Goal: Task Accomplishment & Management: Complete application form

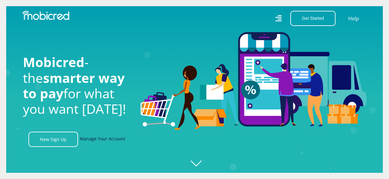
click at [109, 141] on link "Manage Your Account" at bounding box center [103, 139] width 46 height 15
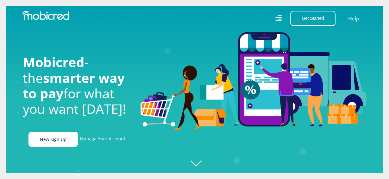
click at [45, 137] on link "New Sign Up" at bounding box center [53, 139] width 50 height 15
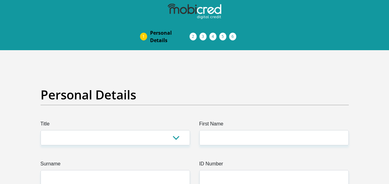
scroll to position [31, 0]
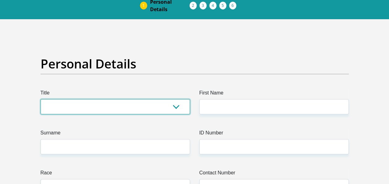
click at [82, 103] on select "Mr Ms Mrs Dr [PERSON_NAME]" at bounding box center [116, 106] width 150 height 15
select select "Ms"
click at [41, 99] on select "Mr Ms Mrs Dr [PERSON_NAME]" at bounding box center [116, 106] width 150 height 15
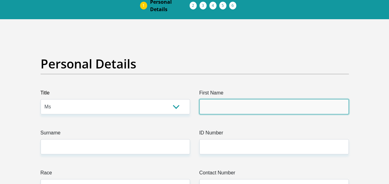
click at [228, 105] on input "First Name" at bounding box center [274, 106] width 150 height 15
type input "n"
type input "Nonkululeko"
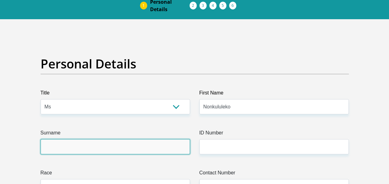
click at [136, 149] on input "Surname" at bounding box center [116, 146] width 150 height 15
type input "[PERSON_NAME]"
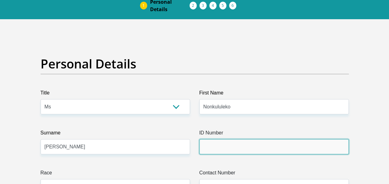
click at [243, 145] on input "ID Number" at bounding box center [274, 146] width 150 height 15
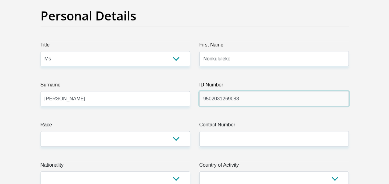
scroll to position [93, 0]
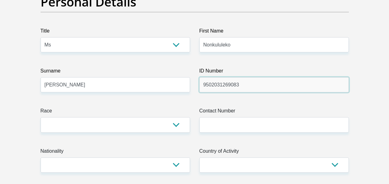
type input "9502031269083"
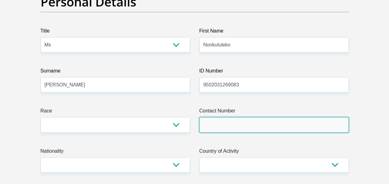
click at [226, 119] on input "Contact Number" at bounding box center [274, 124] width 150 height 15
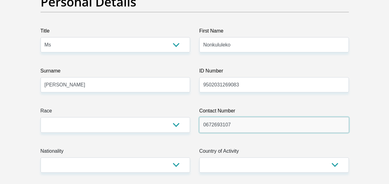
type input "0672693107"
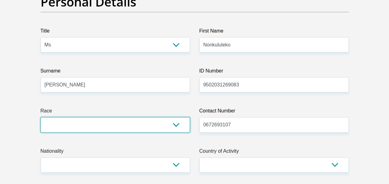
click at [126, 121] on select "Black Coloured Indian White Other" at bounding box center [116, 124] width 150 height 15
select select "1"
click at [41, 117] on select "Black Coloured Indian White Other" at bounding box center [116, 124] width 150 height 15
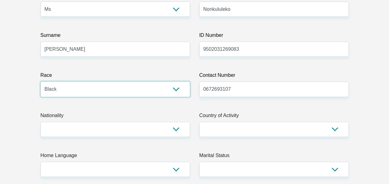
scroll to position [155, 0]
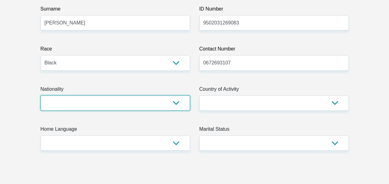
click at [76, 102] on select "[GEOGRAPHIC_DATA] [GEOGRAPHIC_DATA] [GEOGRAPHIC_DATA] [GEOGRAPHIC_DATA] [GEOGRA…" at bounding box center [116, 102] width 150 height 15
select select "ZAF"
click at [41, 95] on select "[GEOGRAPHIC_DATA] [GEOGRAPHIC_DATA] [GEOGRAPHIC_DATA] [GEOGRAPHIC_DATA] [GEOGRA…" at bounding box center [116, 102] width 150 height 15
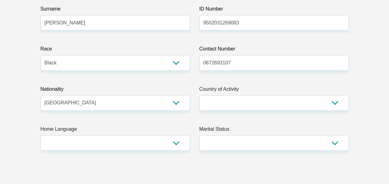
click at [223, 89] on label "Country of Activity" at bounding box center [274, 90] width 150 height 10
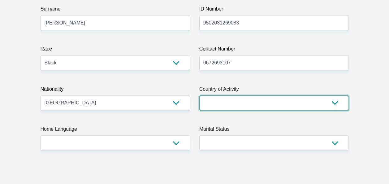
click at [223, 95] on select "[GEOGRAPHIC_DATA] [GEOGRAPHIC_DATA] [GEOGRAPHIC_DATA] [GEOGRAPHIC_DATA] [GEOGRA…" at bounding box center [274, 102] width 150 height 15
click at [220, 100] on select "[GEOGRAPHIC_DATA] [GEOGRAPHIC_DATA] [GEOGRAPHIC_DATA] [GEOGRAPHIC_DATA] [GEOGRA…" at bounding box center [274, 102] width 150 height 15
select select "ZAF"
click at [199, 95] on select "[GEOGRAPHIC_DATA] [GEOGRAPHIC_DATA] [GEOGRAPHIC_DATA] [GEOGRAPHIC_DATA] [GEOGRA…" at bounding box center [274, 102] width 150 height 15
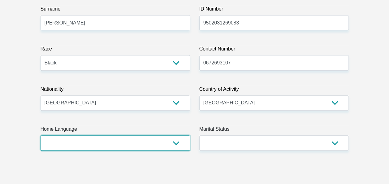
click at [89, 141] on select "Afrikaans English Sepedi South Ndebele Southern Sotho Swati Tsonga Tswana Venda…" at bounding box center [116, 142] width 150 height 15
select select "[DATE]"
click at [41, 135] on select "Afrikaans English Sepedi South Ndebele Southern Sotho Swati Tsonga Tswana Venda…" at bounding box center [116, 142] width 150 height 15
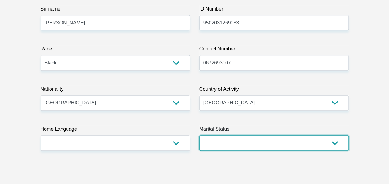
click at [251, 146] on select "Married ANC Single Divorced Widowed Married COP or Customary Law" at bounding box center [274, 142] width 150 height 15
select select "2"
click at [199, 135] on select "Married ANC Single Divorced Widowed Married COP or Customary Law" at bounding box center [274, 142] width 150 height 15
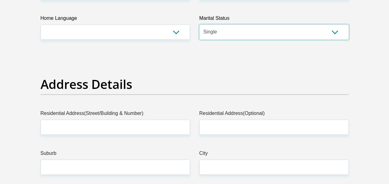
scroll to position [279, 0]
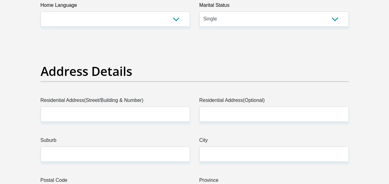
click at [86, 105] on label "Residential Address(Street/Building & Number)" at bounding box center [116, 102] width 150 height 10
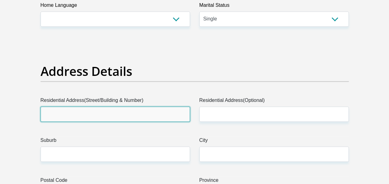
drag, startPoint x: 82, startPoint y: 106, endPoint x: 71, endPoint y: 117, distance: 15.8
click at [71, 117] on input "Residential Address(Street/Building & Number)" at bounding box center [116, 113] width 150 height 15
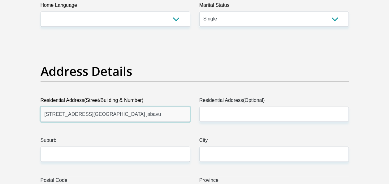
click at [171, 117] on input "[STREET_ADDRESS][GEOGRAPHIC_DATA] jabavu" at bounding box center [116, 113] width 150 height 15
type input "[STREET_ADDRESS][GEOGRAPHIC_DATA] jabavu [GEOGRAPHIC_DATA]"
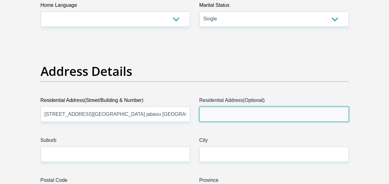
click at [239, 112] on input "Residential Address(Optional)" at bounding box center [274, 113] width 150 height 15
click at [258, 113] on input "Residential Address(Optional)" at bounding box center [274, 113] width 150 height 15
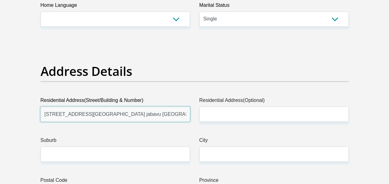
drag, startPoint x: 149, startPoint y: 111, endPoint x: 33, endPoint y: 106, distance: 115.6
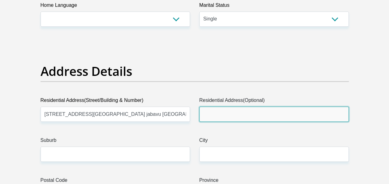
click at [217, 113] on input "Residential Address(Optional)" at bounding box center [274, 113] width 150 height 15
paste input "[STREET_ADDRESS][GEOGRAPHIC_DATA] jabavu [GEOGRAPHIC_DATA]"
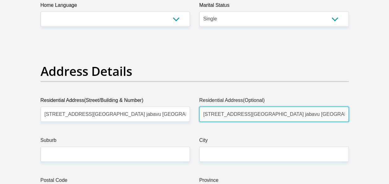
type input "[STREET_ADDRESS][GEOGRAPHIC_DATA] jabavu [GEOGRAPHIC_DATA]"
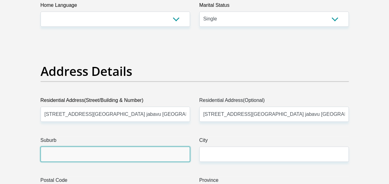
click at [76, 160] on input "Suburb" at bounding box center [116, 153] width 150 height 15
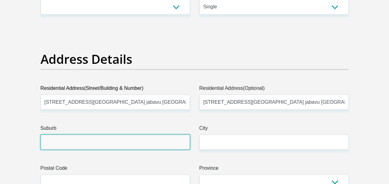
scroll to position [310, 0]
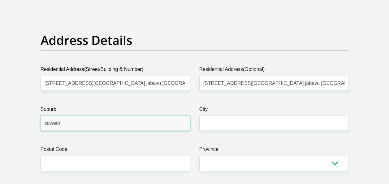
type input "soweto"
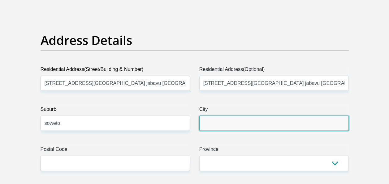
click at [238, 115] on input "City" at bounding box center [274, 122] width 150 height 15
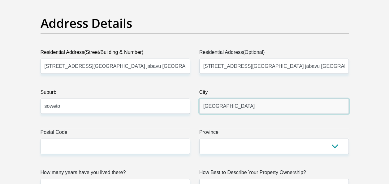
scroll to position [340, 0]
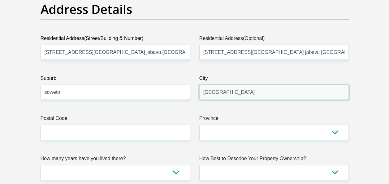
type input "[GEOGRAPHIC_DATA]"
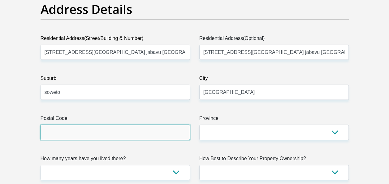
click at [64, 135] on input "Postal Code" at bounding box center [116, 131] width 150 height 15
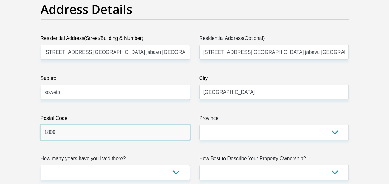
type input "1809"
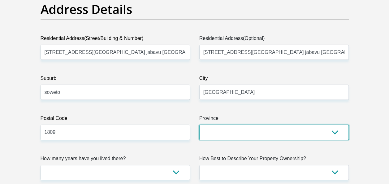
click at [254, 136] on select "Eastern Cape Free State [GEOGRAPHIC_DATA] [GEOGRAPHIC_DATA][DATE] [GEOGRAPHIC_D…" at bounding box center [274, 131] width 150 height 15
select select "Gauteng"
click at [199, 124] on select "Eastern Cape Free State [GEOGRAPHIC_DATA] [GEOGRAPHIC_DATA][DATE] [GEOGRAPHIC_D…" at bounding box center [274, 131] width 150 height 15
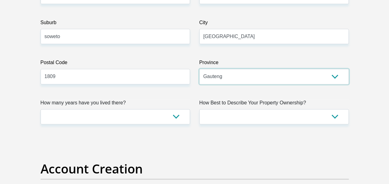
scroll to position [402, 0]
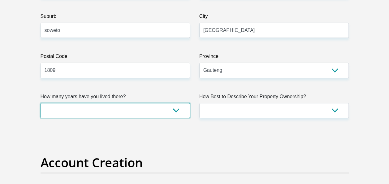
click at [90, 111] on select "less than 1 year 1-3 years 3-5 years 5+ years" at bounding box center [116, 110] width 150 height 15
select select "5"
click at [41, 103] on select "less than 1 year 1-3 years 3-5 years 5+ years" at bounding box center [116, 110] width 150 height 15
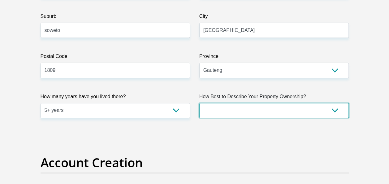
click at [235, 108] on select "Owned Rented Family Owned Company Dwelling" at bounding box center [274, 110] width 150 height 15
select select "parents"
click at [199, 103] on select "Owned Rented Family Owned Company Dwelling" at bounding box center [274, 110] width 150 height 15
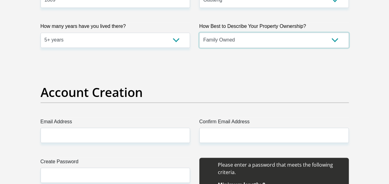
scroll to position [495, 0]
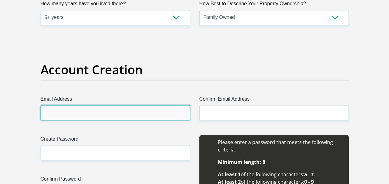
click at [98, 114] on input "Email Address" at bounding box center [116, 112] width 150 height 15
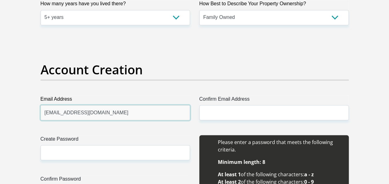
type input "[EMAIL_ADDRESS][DOMAIN_NAME]"
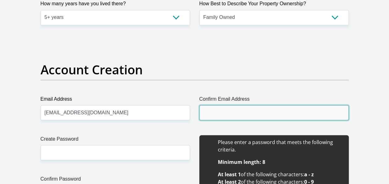
click at [229, 114] on input "Confirm Email Address" at bounding box center [274, 112] width 150 height 15
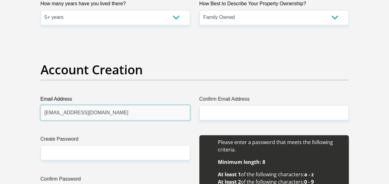
drag, startPoint x: 118, startPoint y: 111, endPoint x: 45, endPoint y: 111, distance: 73.1
click at [45, 111] on input "[EMAIL_ADDRESS][DOMAIN_NAME]" at bounding box center [116, 112] width 150 height 15
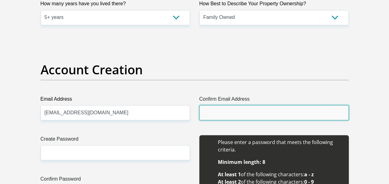
click at [225, 111] on input "Confirm Email Address" at bounding box center [274, 112] width 150 height 15
paste input "[EMAIL_ADDRESS][DOMAIN_NAME]"
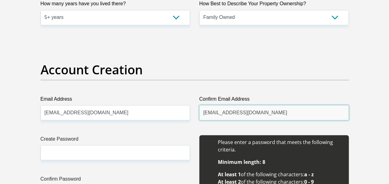
type input "[EMAIL_ADDRESS][DOMAIN_NAME]"
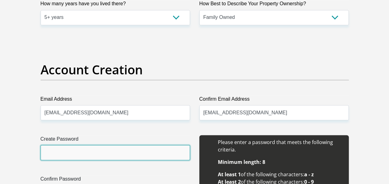
click at [86, 157] on input "Create Password" at bounding box center [116, 152] width 150 height 15
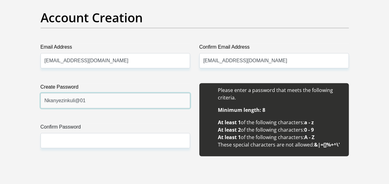
scroll to position [557, 0]
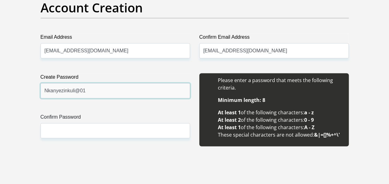
type input "Nkanyezinkuli@01"
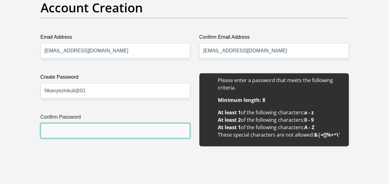
click at [101, 130] on input "Confirm Password" at bounding box center [116, 130] width 150 height 15
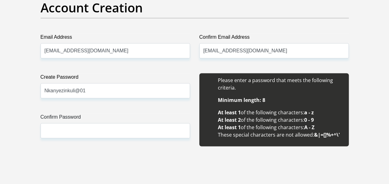
drag, startPoint x: 107, startPoint y: 81, endPoint x: 102, endPoint y: 82, distance: 5.3
click at [102, 82] on div "Create Password Nkanyezinkuli@01 Please input valid password" at bounding box center [116, 85] width 150 height 25
click at [102, 83] on input "Nkanyezinkuli@01" at bounding box center [116, 90] width 150 height 15
drag, startPoint x: 93, startPoint y: 87, endPoint x: 45, endPoint y: 88, distance: 48.3
click at [45, 88] on input "Nkanyezinkuli@01" at bounding box center [116, 90] width 150 height 15
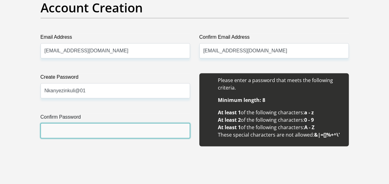
click at [67, 123] on input "Confirm Password" at bounding box center [116, 130] width 150 height 15
paste input "Nkanyezinkuli@01"
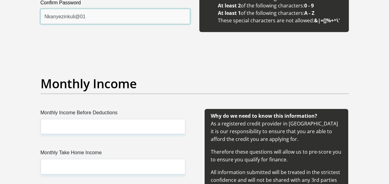
scroll to position [681, 0]
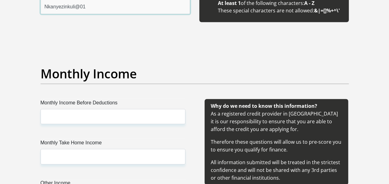
type input "Nkanyezinkuli@01"
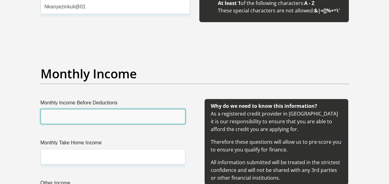
click at [97, 118] on input "Monthly Income Before Deductions" at bounding box center [113, 116] width 145 height 15
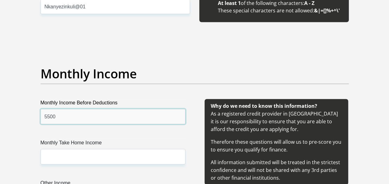
type input "5500"
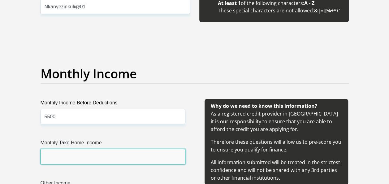
click at [84, 155] on input "Monthly Take Home Income" at bounding box center [113, 156] width 145 height 15
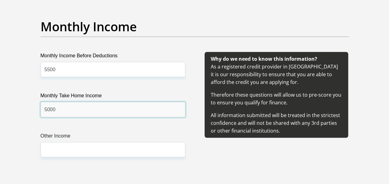
scroll to position [743, 0]
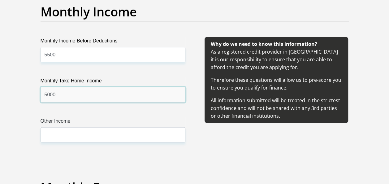
type input "5000"
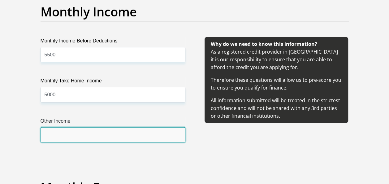
click at [124, 138] on input "Other Income" at bounding box center [113, 134] width 145 height 15
type input "3"
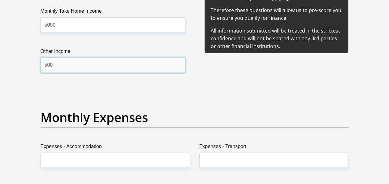
scroll to position [836, 0]
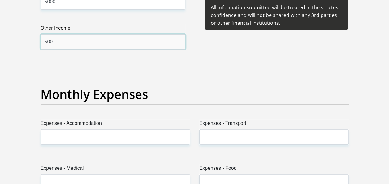
type input "500"
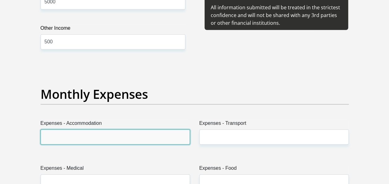
click at [102, 133] on input "Expenses - Accommodation" at bounding box center [116, 136] width 150 height 15
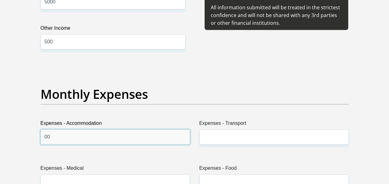
type input "00"
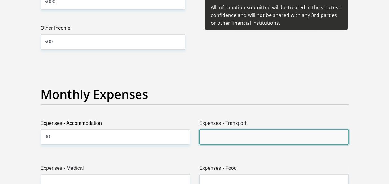
click at [238, 133] on input "Expenses - Transport" at bounding box center [274, 136] width 150 height 15
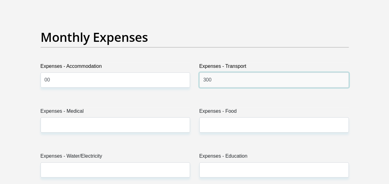
scroll to position [898, 0]
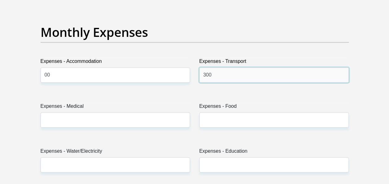
type input "300"
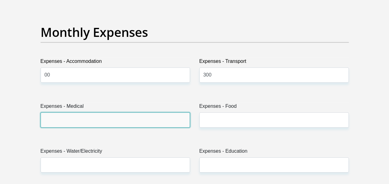
click at [102, 121] on input "Expenses - Medical" at bounding box center [116, 119] width 150 height 15
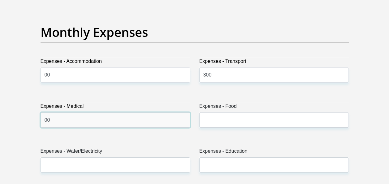
type input "00"
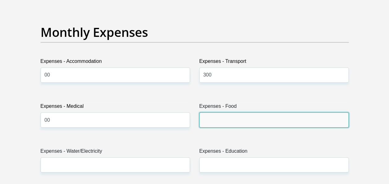
click at [238, 123] on input "Expenses - Food" at bounding box center [274, 119] width 150 height 15
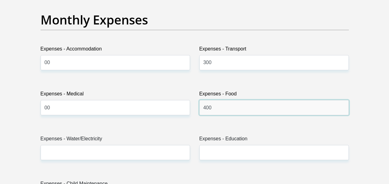
scroll to position [929, 0]
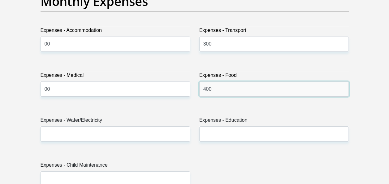
type input "400"
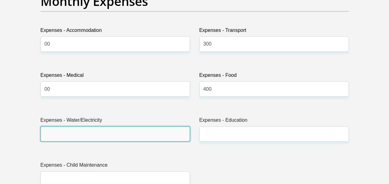
click at [90, 133] on input "Expenses - Water/Electricity" at bounding box center [116, 133] width 150 height 15
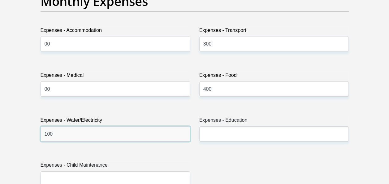
type input "100"
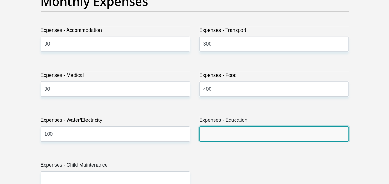
click at [215, 134] on input "Expenses - Education" at bounding box center [274, 133] width 150 height 15
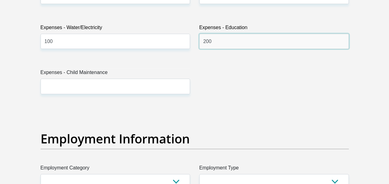
scroll to position [1021, 0]
type input "200"
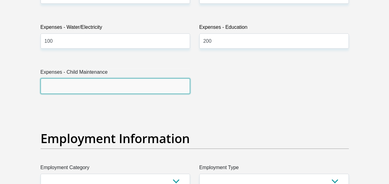
click at [132, 87] on input "Expenses - Child Maintenance" at bounding box center [116, 85] width 150 height 15
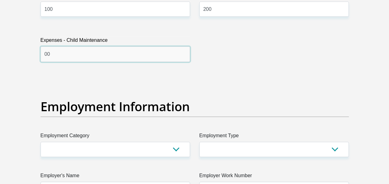
scroll to position [1083, 0]
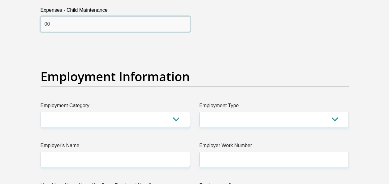
type input "00"
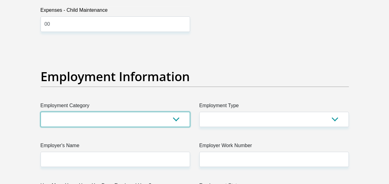
click at [103, 120] on select "AGRICULTURE ALCOHOL & TOBACCO CONSTRUCTION MATERIALS METALLURGY EQUIPMENT FOR R…" at bounding box center [116, 119] width 150 height 15
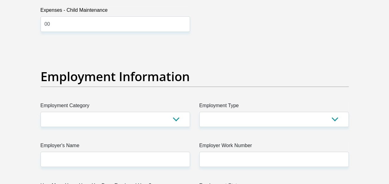
click at [268, 66] on div "Title Mr Ms Mrs Dr [PERSON_NAME] First Name Nonkululeko Surname [PERSON_NAME] I…" at bounding box center [195, 44] width 318 height 2014
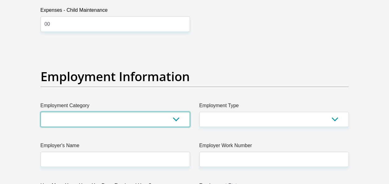
click at [100, 117] on select "AGRICULTURE ALCOHOL & TOBACCO CONSTRUCTION MATERIALS METALLURGY EQUIPMENT FOR R…" at bounding box center [116, 119] width 150 height 15
select select "53"
click at [41, 112] on select "AGRICULTURE ALCOHOL & TOBACCO CONSTRUCTION MATERIALS METALLURGY EQUIPMENT FOR R…" at bounding box center [116, 119] width 150 height 15
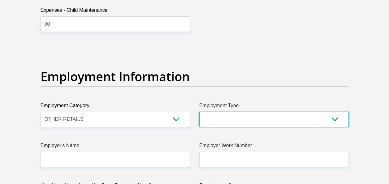
click at [224, 116] on select "College/Lecturer Craft Seller Creative Driver Executive Farmer Forces - Non Com…" at bounding box center [274, 119] width 150 height 15
select select "Sales"
click at [199, 112] on select "College/Lecturer Craft Seller Creative Driver Executive Farmer Forces - Non Com…" at bounding box center [274, 119] width 150 height 15
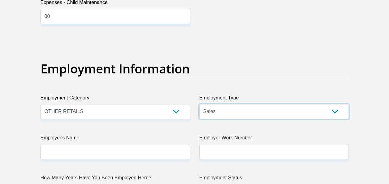
scroll to position [1114, 0]
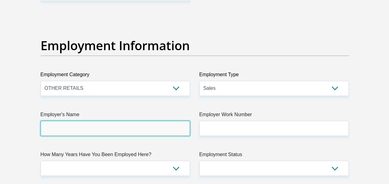
click at [108, 126] on input "Employer's Name" at bounding box center [116, 128] width 150 height 15
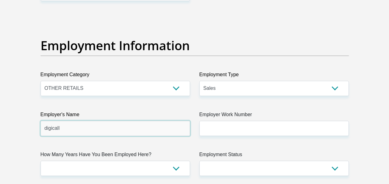
type input "digicall"
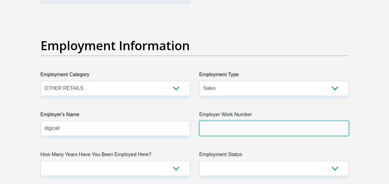
click at [212, 128] on input "Employer Work Number" at bounding box center [274, 128] width 150 height 15
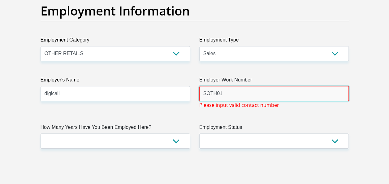
scroll to position [1176, 0]
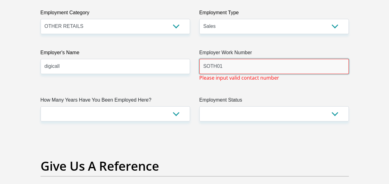
type input "SOTH01"
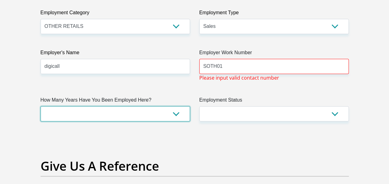
click at [97, 111] on select "less than 1 year 1-3 years 3-5 years 5+ years" at bounding box center [116, 113] width 150 height 15
select select "24"
click at [41, 106] on select "less than 1 year 1-3 years 3-5 years 5+ years" at bounding box center [116, 113] width 150 height 15
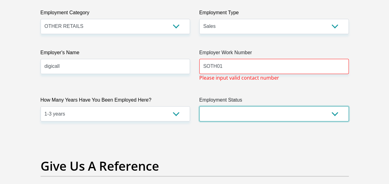
click at [215, 113] on select "Permanent/Full-time Part-time/Casual [DEMOGRAPHIC_DATA] Worker Self-Employed Ho…" at bounding box center [274, 113] width 150 height 15
select select "1"
click at [199, 106] on select "Permanent/Full-time Part-time/Casual [DEMOGRAPHIC_DATA] Worker Self-Employed Ho…" at bounding box center [274, 113] width 150 height 15
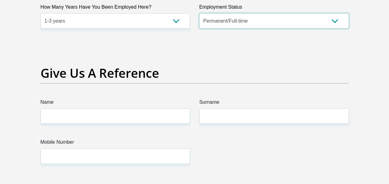
scroll to position [1300, 0]
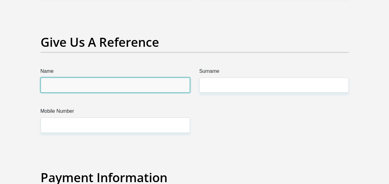
click at [111, 85] on input "Name" at bounding box center [116, 84] width 150 height 15
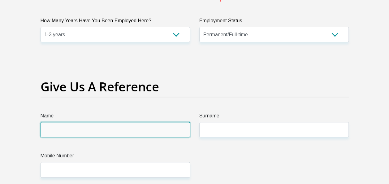
scroll to position [1269, 0]
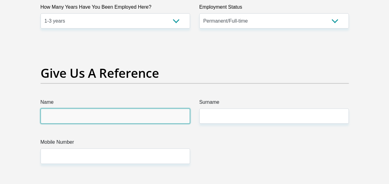
click at [125, 118] on input "Name" at bounding box center [116, 115] width 150 height 15
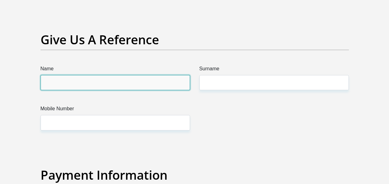
scroll to position [1300, 0]
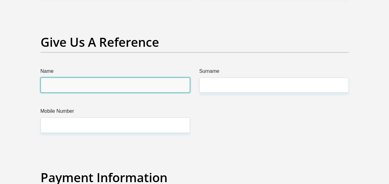
click at [98, 82] on input "Name" at bounding box center [116, 84] width 150 height 15
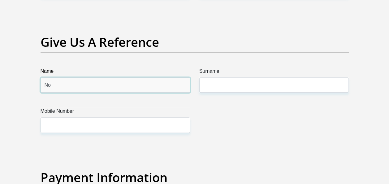
type input "N"
type input "n"
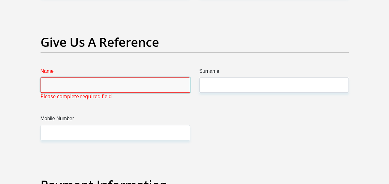
type input "N"
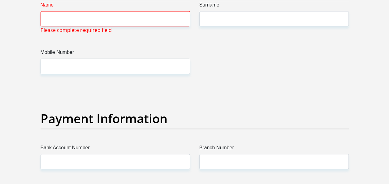
scroll to position [1362, 0]
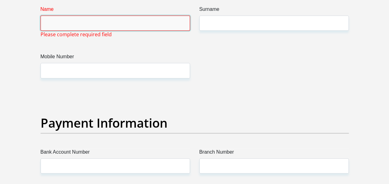
click at [63, 23] on input "Name" at bounding box center [116, 22] width 150 height 15
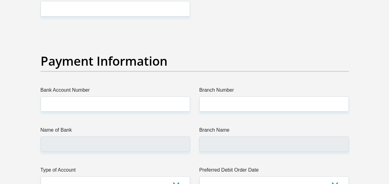
click at [294, 67] on div "Payment Information" at bounding box center [195, 70] width 318 height 33
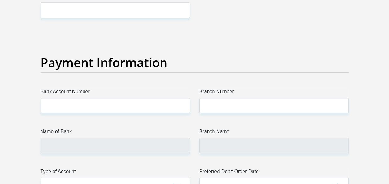
scroll to position [1424, 0]
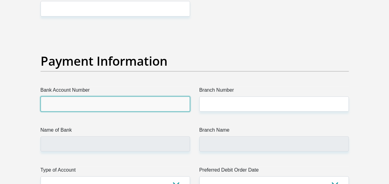
click at [105, 100] on input "Bank Account Number" at bounding box center [116, 103] width 150 height 15
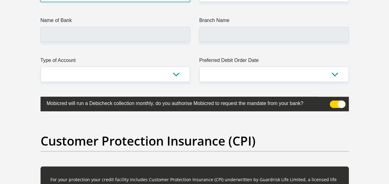
scroll to position [1548, 0]
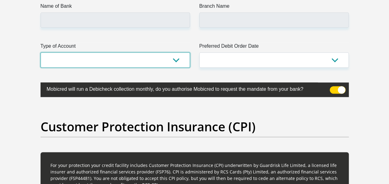
click at [133, 58] on select "Cheque Savings" at bounding box center [116, 59] width 150 height 15
select select "SAV"
click at [41, 52] on select "Cheque Savings" at bounding box center [116, 59] width 150 height 15
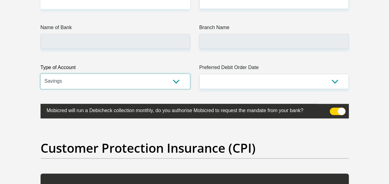
scroll to position [1517, 0]
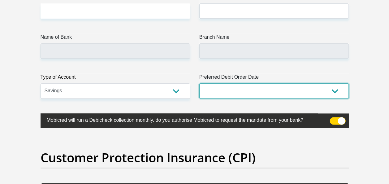
click at [256, 86] on select "1st 2nd 3rd 4th 5th 7th 18th 19th 20th 21st 22nd 23rd 24th 25th 26th 27th 28th …" at bounding box center [274, 90] width 150 height 15
select select "25"
click at [199, 83] on select "1st 2nd 3rd 4th 5th 7th 18th 19th 20th 21st 22nd 23rd 24th 25th 26th 27th 28th …" at bounding box center [274, 90] width 150 height 15
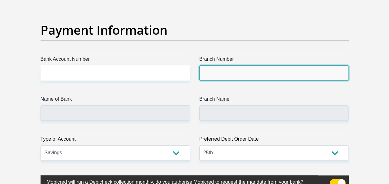
click at [219, 69] on input "Branch Number" at bounding box center [274, 72] width 150 height 15
click at [233, 69] on input "Branch Number" at bounding box center [274, 72] width 150 height 15
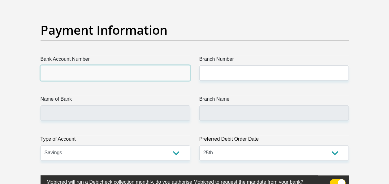
click at [111, 67] on input "Bank Account Number" at bounding box center [116, 72] width 150 height 15
type input "1316613526"
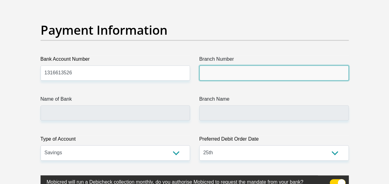
click at [245, 73] on input "Branch Number" at bounding box center [274, 72] width 150 height 15
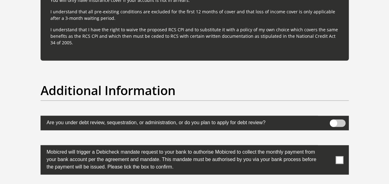
scroll to position [1888, 0]
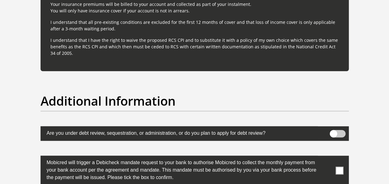
click at [334, 132] on span at bounding box center [338, 133] width 16 height 7
click at [333, 132] on input "checkbox" at bounding box center [333, 132] width 0 height 0
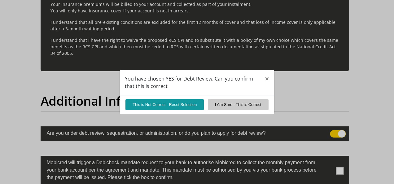
click at [294, 129] on div "You have chosen YES for Debt Review. Can you confirm that this is correct × Thi…" at bounding box center [197, 92] width 394 height 184
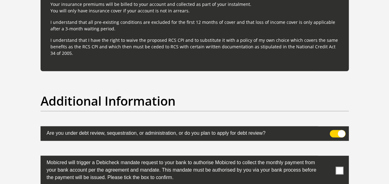
click at [343, 131] on span at bounding box center [338, 133] width 16 height 7
click at [333, 132] on input "checkbox" at bounding box center [333, 132] width 0 height 0
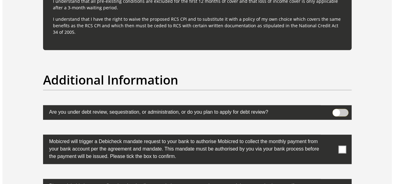
scroll to position [1919, 0]
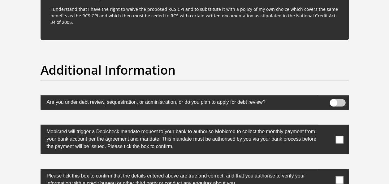
click at [336, 100] on span at bounding box center [338, 102] width 16 height 7
click at [333, 101] on input "checkbox" at bounding box center [333, 101] width 0 height 0
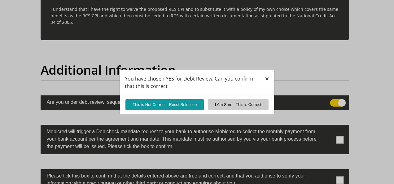
click at [266, 76] on span "×" at bounding box center [267, 78] width 4 height 10
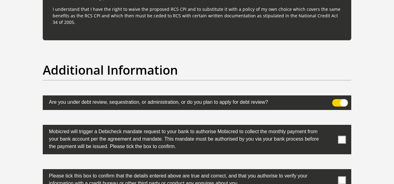
click at [341, 138] on span at bounding box center [342, 140] width 8 height 8
click at [329, 126] on input "checkbox" at bounding box center [329, 126] width 0 height 0
click at [336, 178] on label at bounding box center [197, 180] width 308 height 22
click at [329, 171] on input "checkbox" at bounding box center [329, 171] width 0 height 0
click at [342, 176] on span at bounding box center [342, 180] width 8 height 8
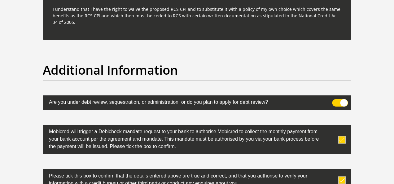
click at [329, 171] on input "checkbox" at bounding box center [329, 171] width 0 height 0
click at [346, 177] on label at bounding box center [197, 180] width 308 height 22
click at [329, 171] on input "checkbox" at bounding box center [329, 171] width 0 height 0
click at [345, 177] on span at bounding box center [342, 180] width 8 height 8
click at [329, 171] on input "checkbox" at bounding box center [329, 171] width 0 height 0
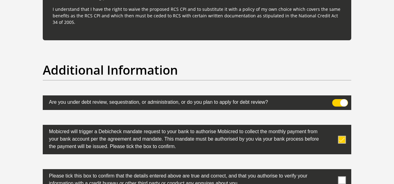
click at [342, 176] on span at bounding box center [342, 180] width 8 height 8
click at [329, 171] on input "checkbox" at bounding box center [329, 171] width 0 height 0
click at [339, 136] on label at bounding box center [197, 139] width 308 height 29
click at [341, 136] on span at bounding box center [342, 140] width 8 height 8
click at [329, 126] on input "checkbox" at bounding box center [329, 126] width 0 height 0
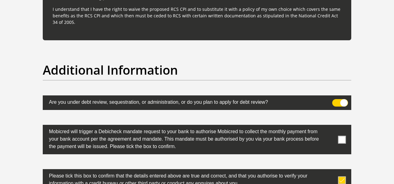
click at [340, 178] on span at bounding box center [342, 180] width 8 height 8
click at [329, 171] on input "checkbox" at bounding box center [329, 171] width 0 height 0
